Goal: Task Accomplishment & Management: Manage account settings

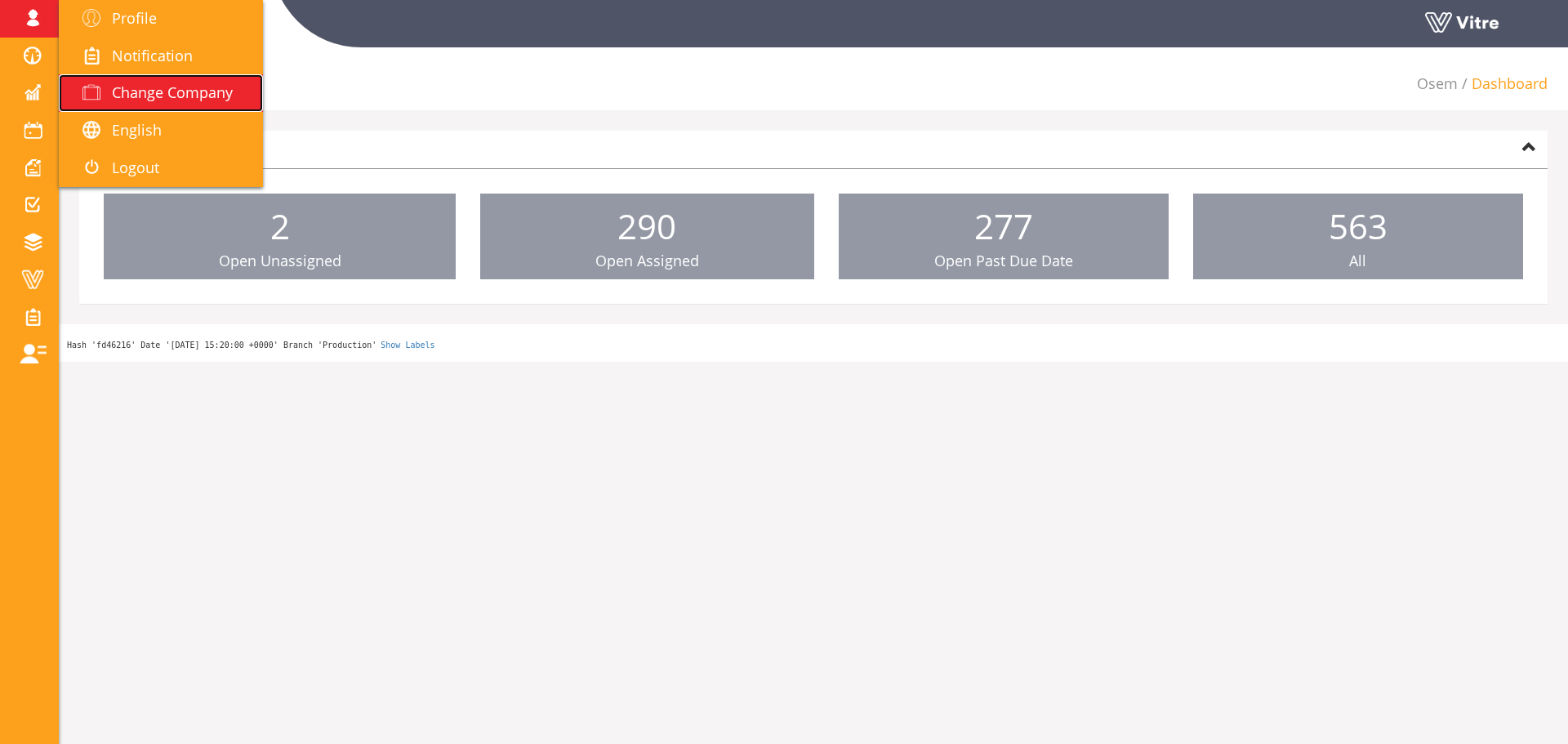
click at [153, 98] on span "Change Company" at bounding box center [172, 92] width 121 height 20
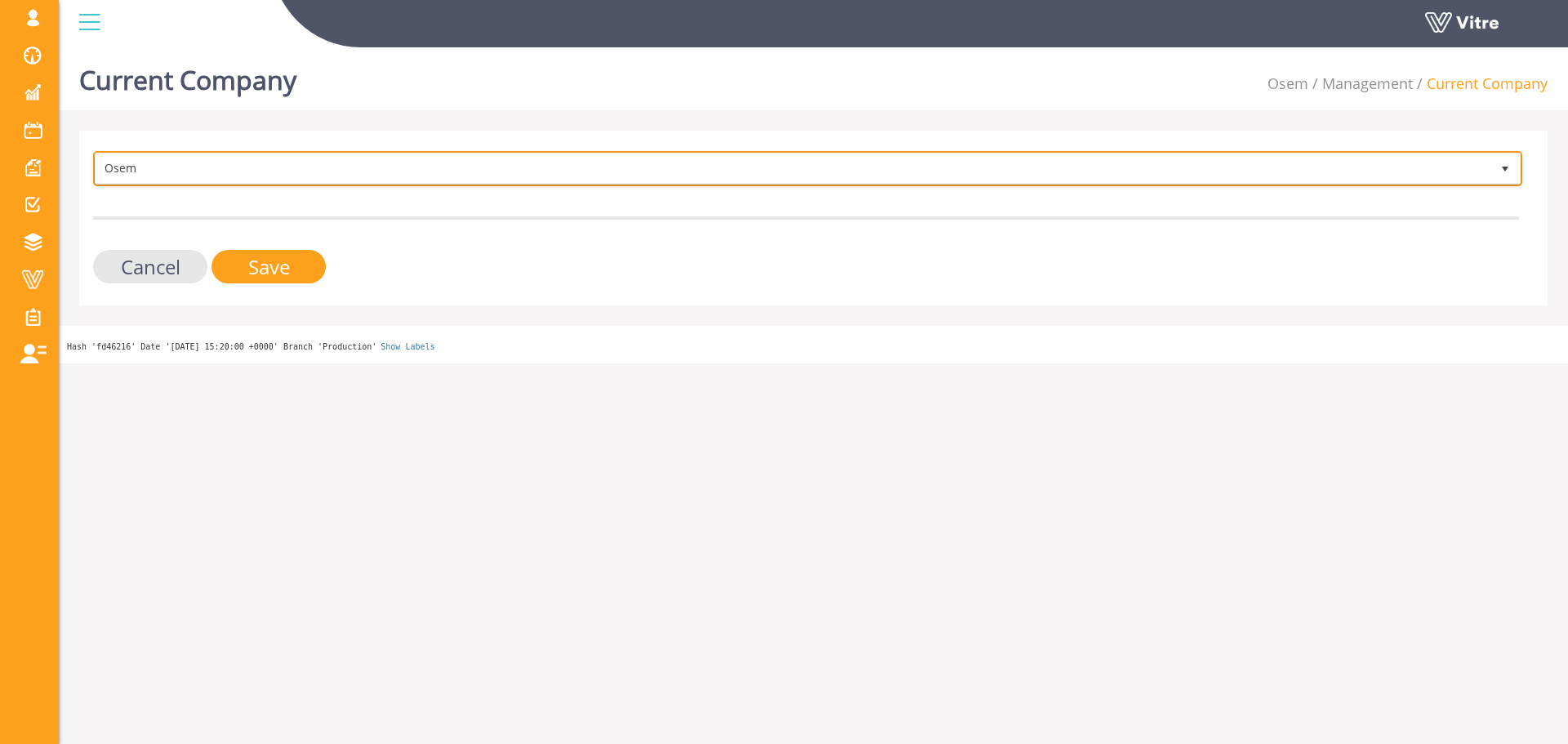
click at [181, 168] on span "Osem" at bounding box center [793, 168] width 1395 height 29
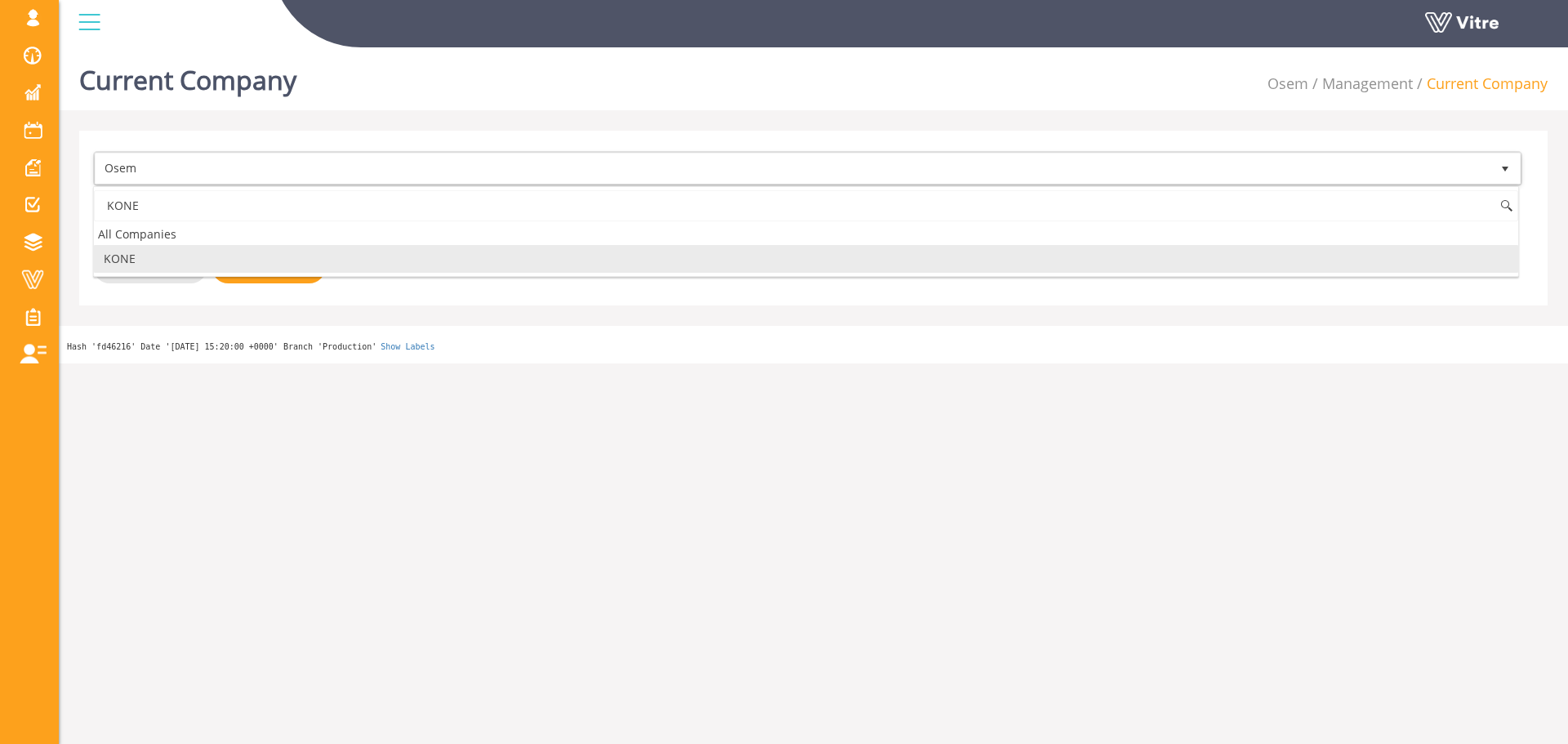
click at [149, 265] on li "KONE" at bounding box center [806, 259] width 1424 height 28
type input "KONE"
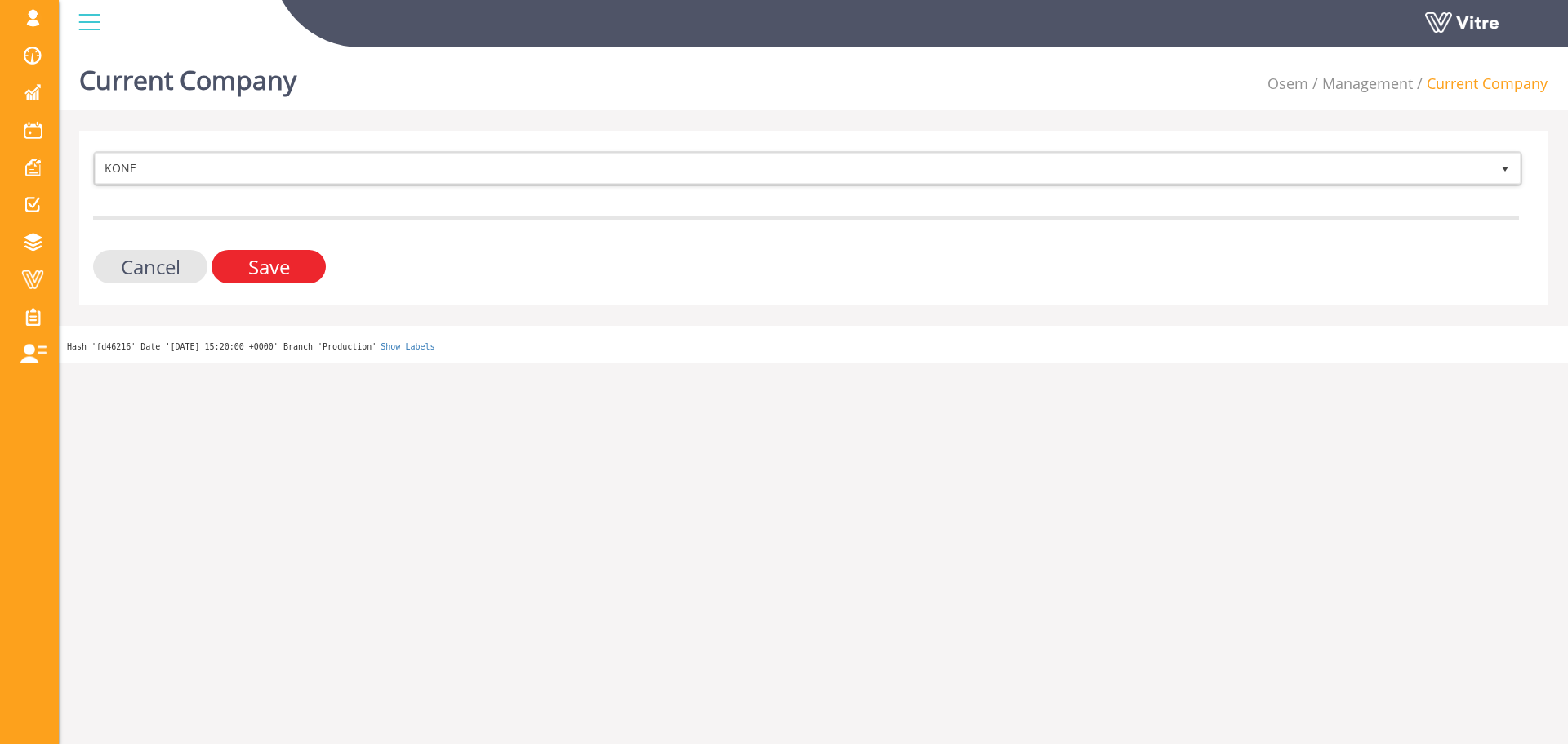
click at [274, 280] on input "Save" at bounding box center [269, 267] width 114 height 34
